Goal: Unclear

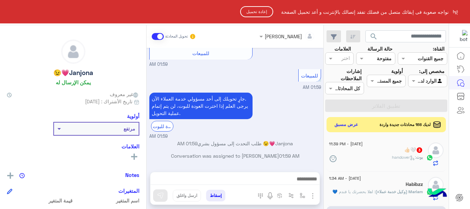
click at [264, 17] on button "إعادة تحميل" at bounding box center [256, 11] width 33 height 11
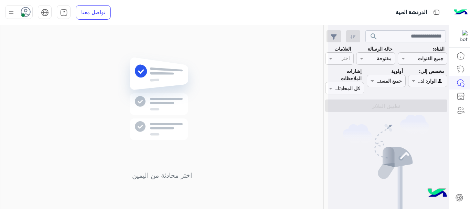
click at [26, 12] on use at bounding box center [26, 12] width 10 height 10
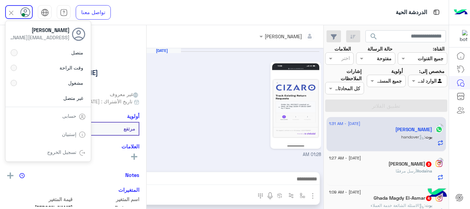
scroll to position [438, 0]
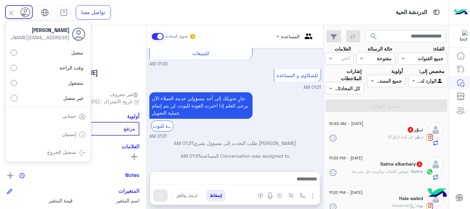
click at [138, 72] on div "Judy Mohamed يمكن الإرسال له" at bounding box center [73, 64] width 133 height 49
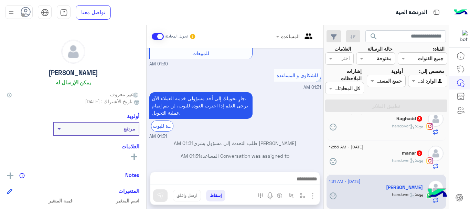
scroll to position [3, 0]
